Goal: Find specific page/section: Find specific page/section

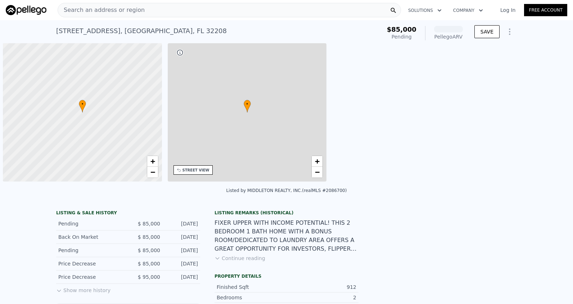
scroll to position [0, 3]
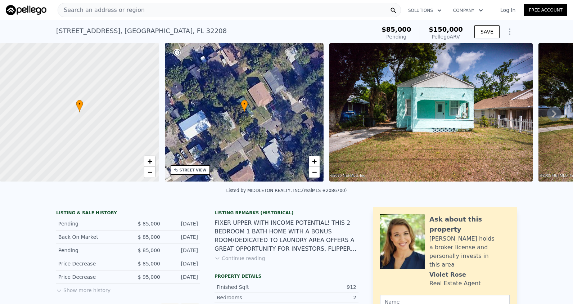
click at [113, 10] on span "Search an address or region" at bounding box center [101, 10] width 87 height 9
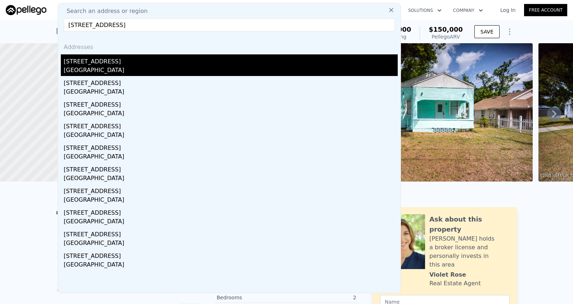
type input "[STREET_ADDRESS]"
click at [85, 62] on div "[STREET_ADDRESS]" at bounding box center [231, 60] width 334 height 12
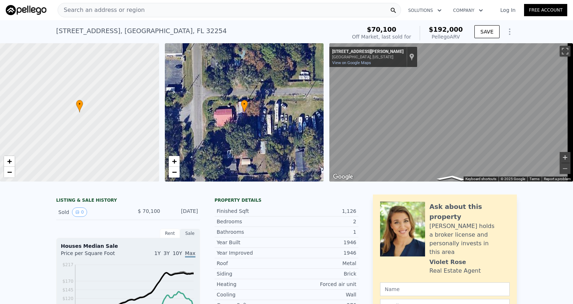
click at [555, 159] on div "← Move left → Move right ↑ Move up ↓ Move down + Zoom in - Zoom out [STREET_ADD…" at bounding box center [451, 112] width 244 height 138
click at [572, 107] on html "Search an address or region Solutions Company Open main menu Log In Free Accoun…" at bounding box center [286, 152] width 573 height 304
click at [562, 159] on button "Zoom in" at bounding box center [564, 157] width 11 height 11
click at [562, 158] on button "Zoom in" at bounding box center [564, 157] width 11 height 11
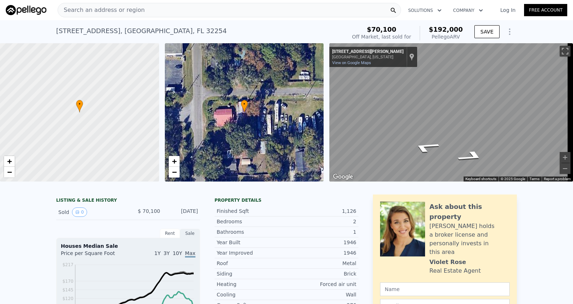
click at [571, 57] on div "Search an address or region Solutions Company Open main menu Log In Free Accoun…" at bounding box center [286, 152] width 573 height 304
click at [572, 61] on html "Search an address or region Solutions Company Open main menu Log In Free Accoun…" at bounding box center [286, 152] width 573 height 304
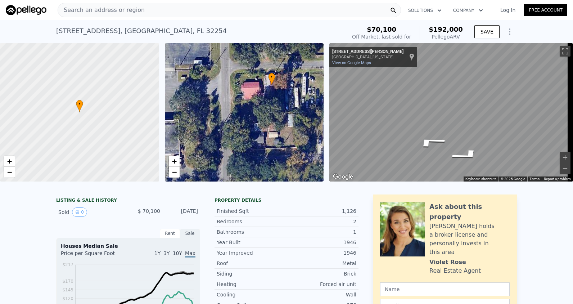
drag, startPoint x: 241, startPoint y: 145, endPoint x: 237, endPoint y: 123, distance: 21.9
click at [237, 123] on div "• + −" at bounding box center [244, 112] width 159 height 138
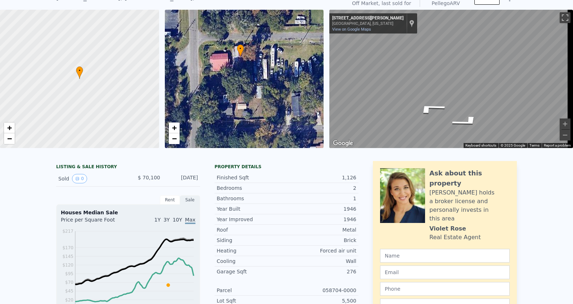
scroll to position [3, 0]
